Goal: Task Accomplishment & Management: Complete application form

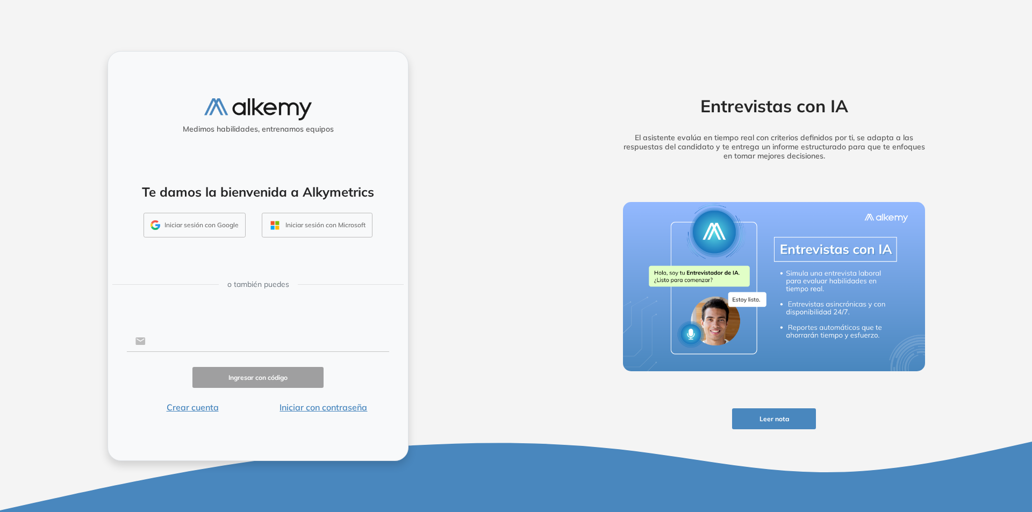
click at [211, 339] on input "text" at bounding box center [268, 341] width 244 height 20
type input "**********"
click at [245, 379] on button "Ingresar con código" at bounding box center [258, 377] width 131 height 21
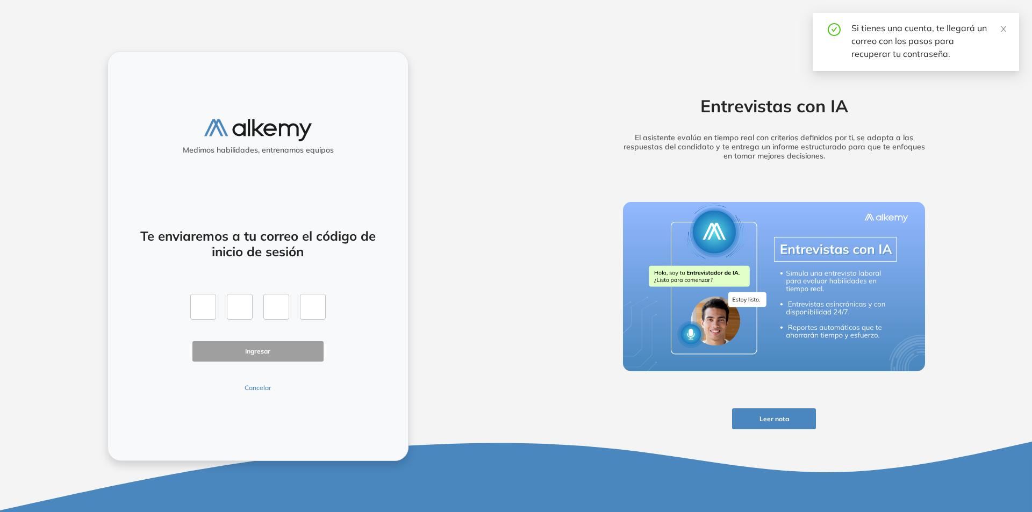
click at [257, 388] on button "Cancelar" at bounding box center [258, 388] width 131 height 10
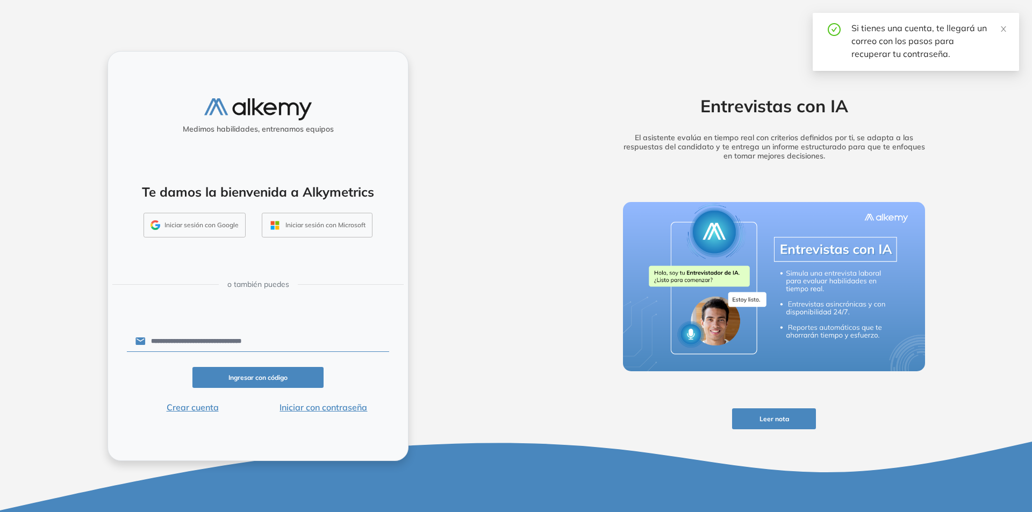
click at [328, 407] on button "Iniciar con contraseña" at bounding box center [323, 407] width 131 height 13
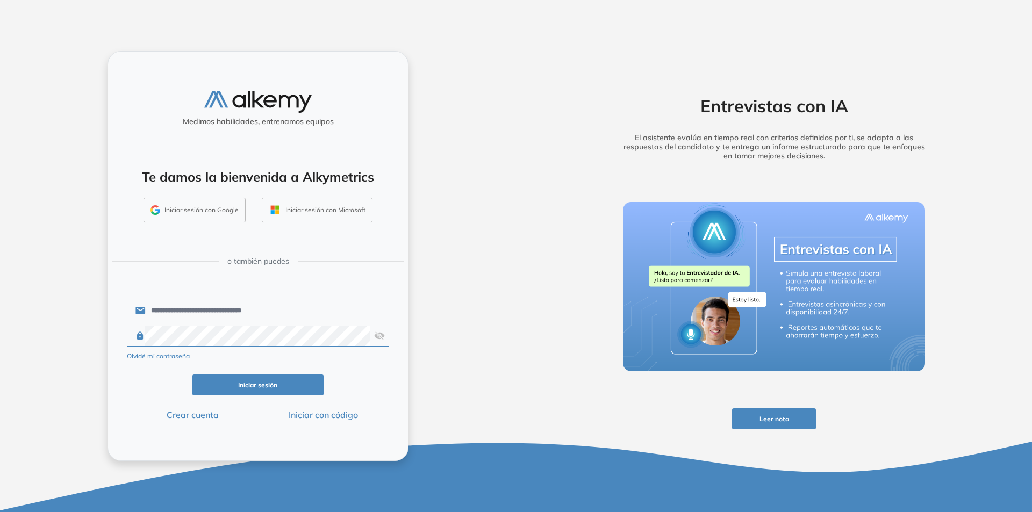
click button "Iniciar sesión" at bounding box center [258, 385] width 131 height 21
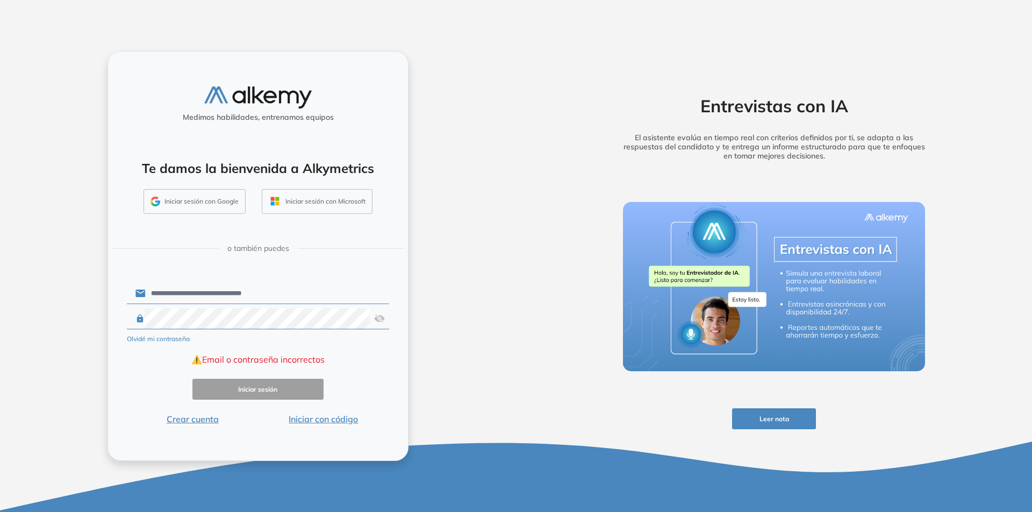
click at [479, 379] on div "**********" at bounding box center [258, 256] width 516 height 512
click at [380, 315] on img at bounding box center [379, 319] width 11 height 20
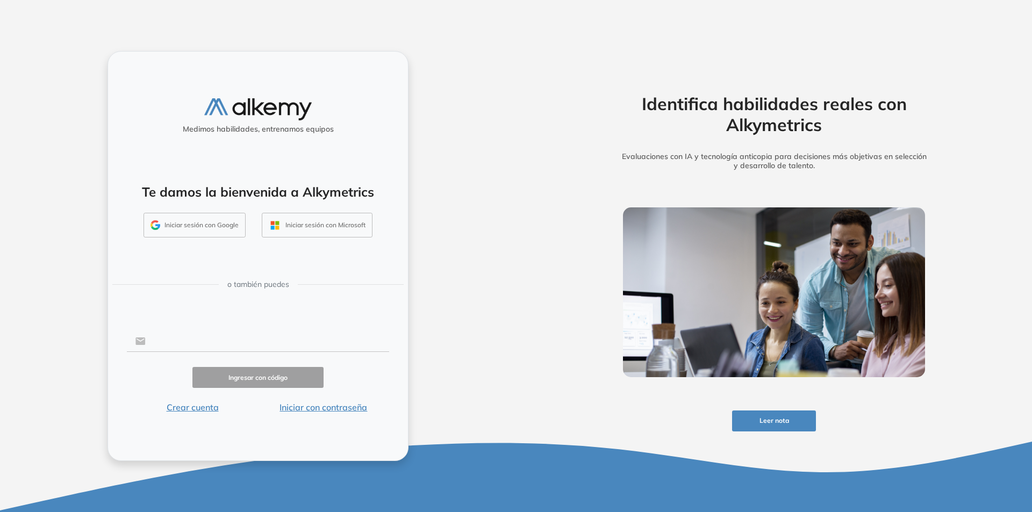
click at [179, 344] on input "text" at bounding box center [268, 341] width 244 height 20
type input "**********"
click at [247, 379] on button "Ingresar con código" at bounding box center [258, 377] width 131 height 21
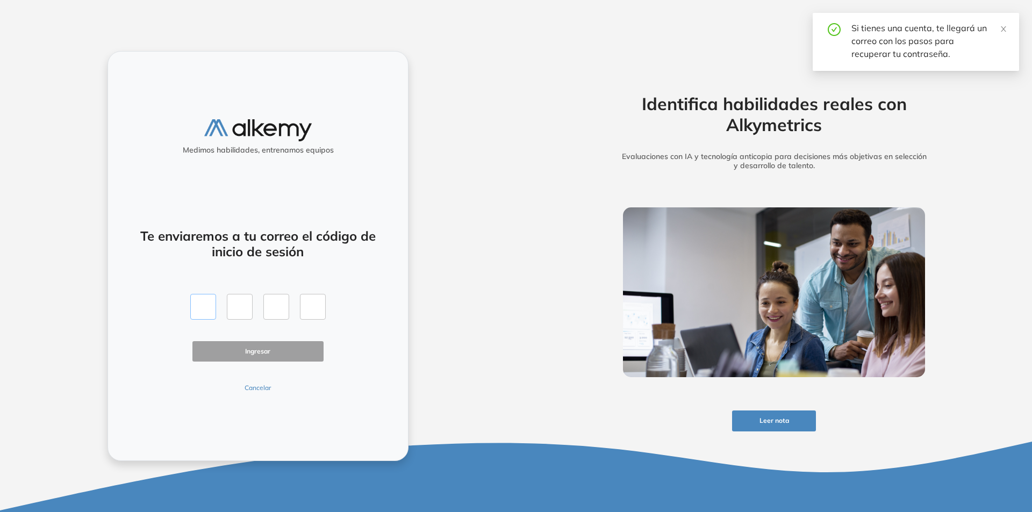
click at [210, 311] on input "text" at bounding box center [203, 307] width 26 height 26
type input "*"
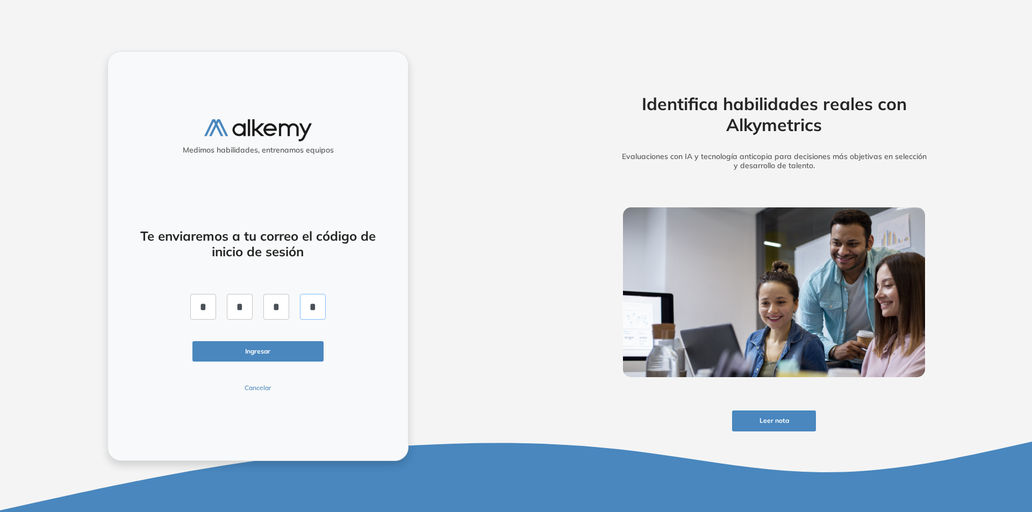
type input "*"
click button "Ingresar" at bounding box center [258, 351] width 131 height 21
click at [211, 310] on input "*" at bounding box center [203, 307] width 26 height 26
type input "*"
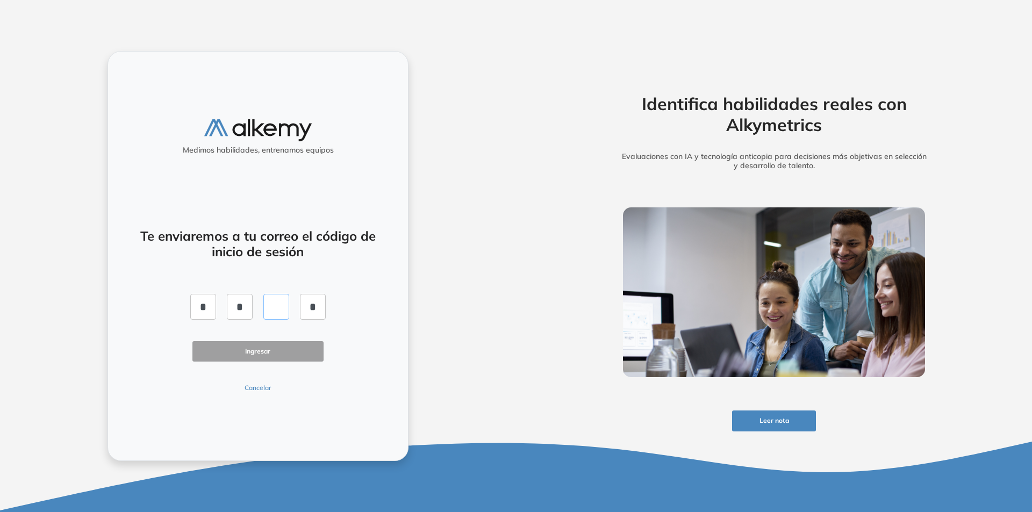
type input "*"
click button "Ingresar" at bounding box center [258, 351] width 131 height 21
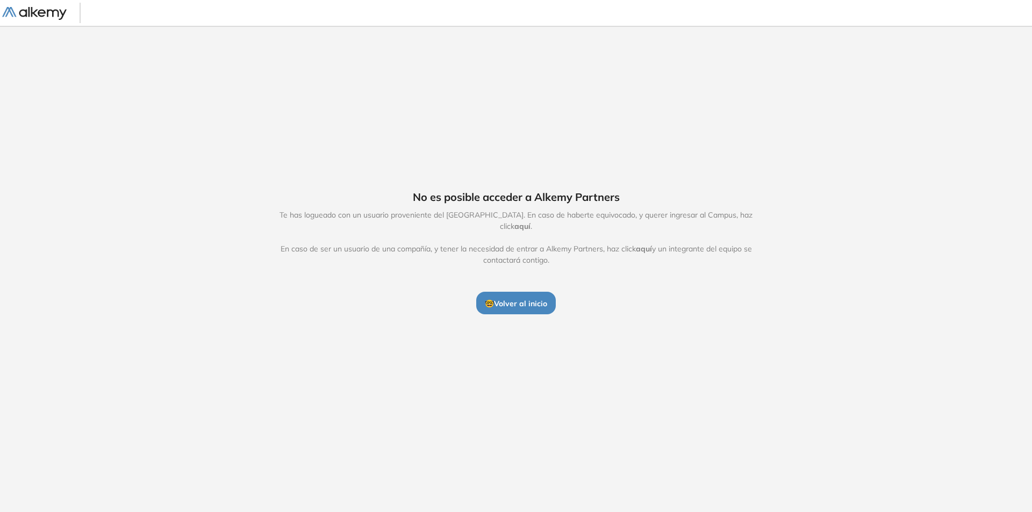
click at [531, 222] on span "aquí" at bounding box center [523, 227] width 16 height 10
